Goal: Task Accomplishment & Management: Manage account settings

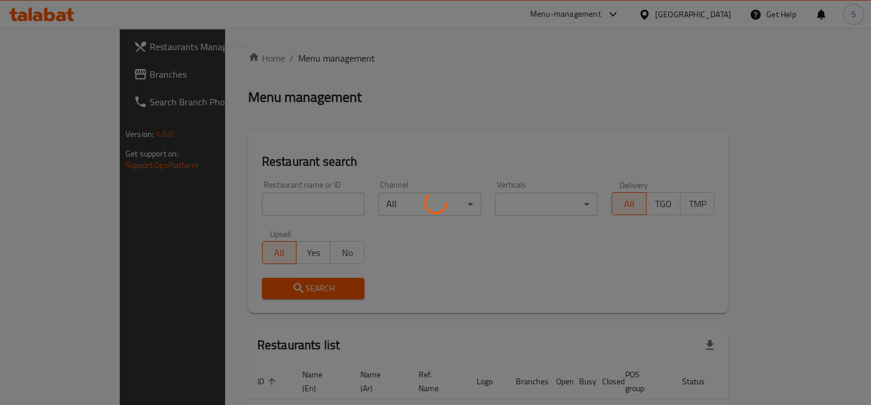
click at [313, 233] on div at bounding box center [435, 202] width 871 height 405
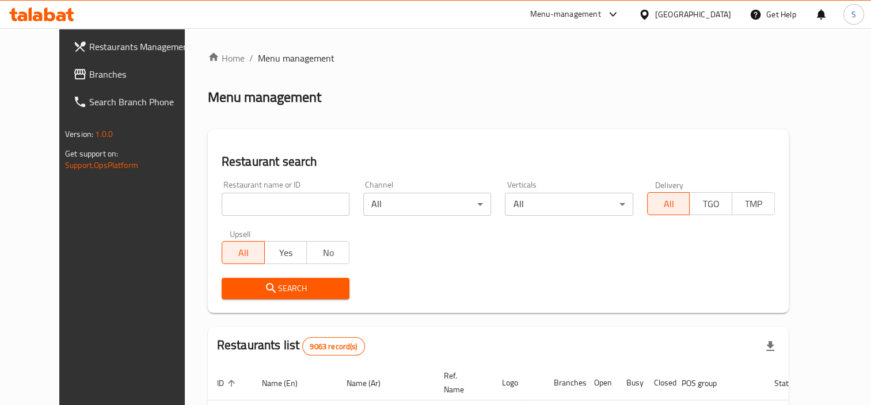
click at [245, 214] on input "search" at bounding box center [286, 204] width 128 height 23
paste input "[PERSON_NAME]"
type input "[PERSON_NAME]"
click button "Search" at bounding box center [286, 288] width 128 height 21
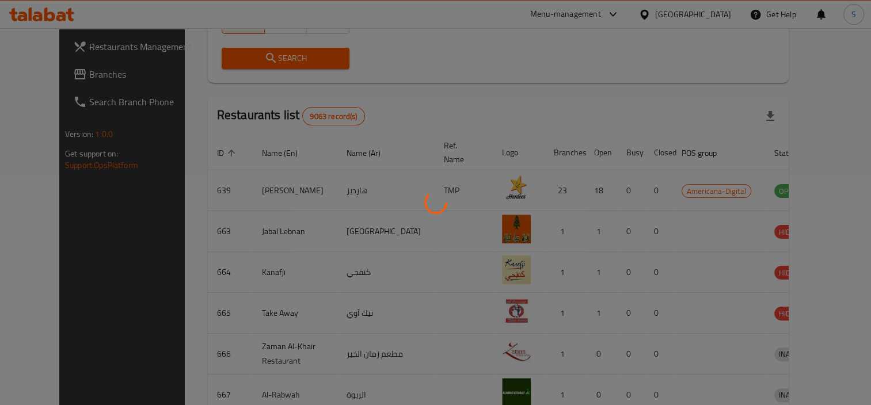
scroll to position [98, 0]
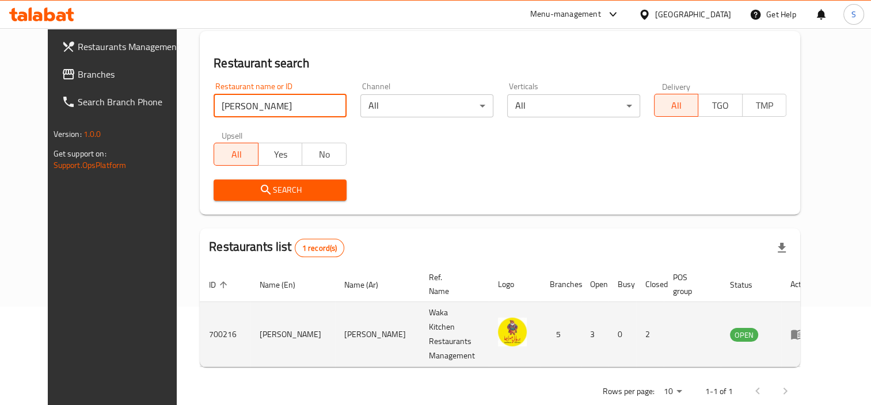
click at [802, 333] on icon "enhanced table" at bounding box center [800, 335] width 4 height 5
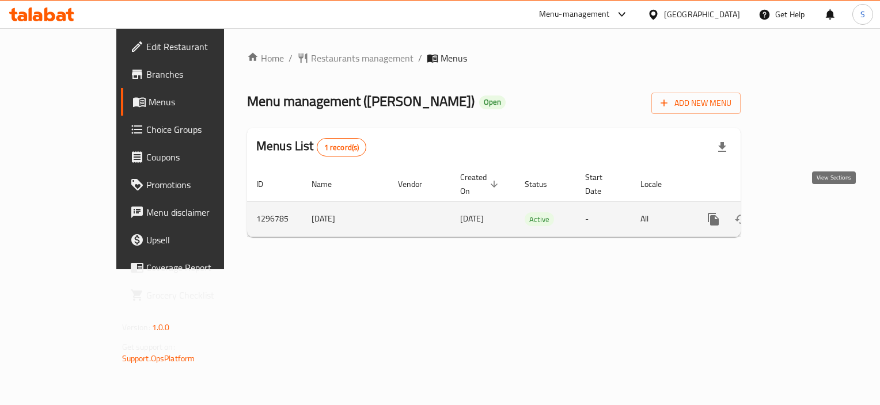
click at [810, 213] on link "enhanced table" at bounding box center [796, 220] width 28 height 28
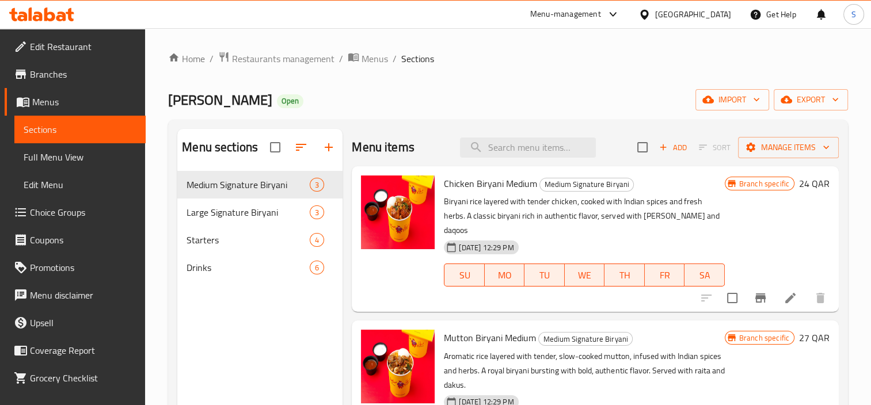
click at [45, 46] on span "Edit Restaurant" at bounding box center [83, 47] width 106 height 14
